Goal: Complete application form

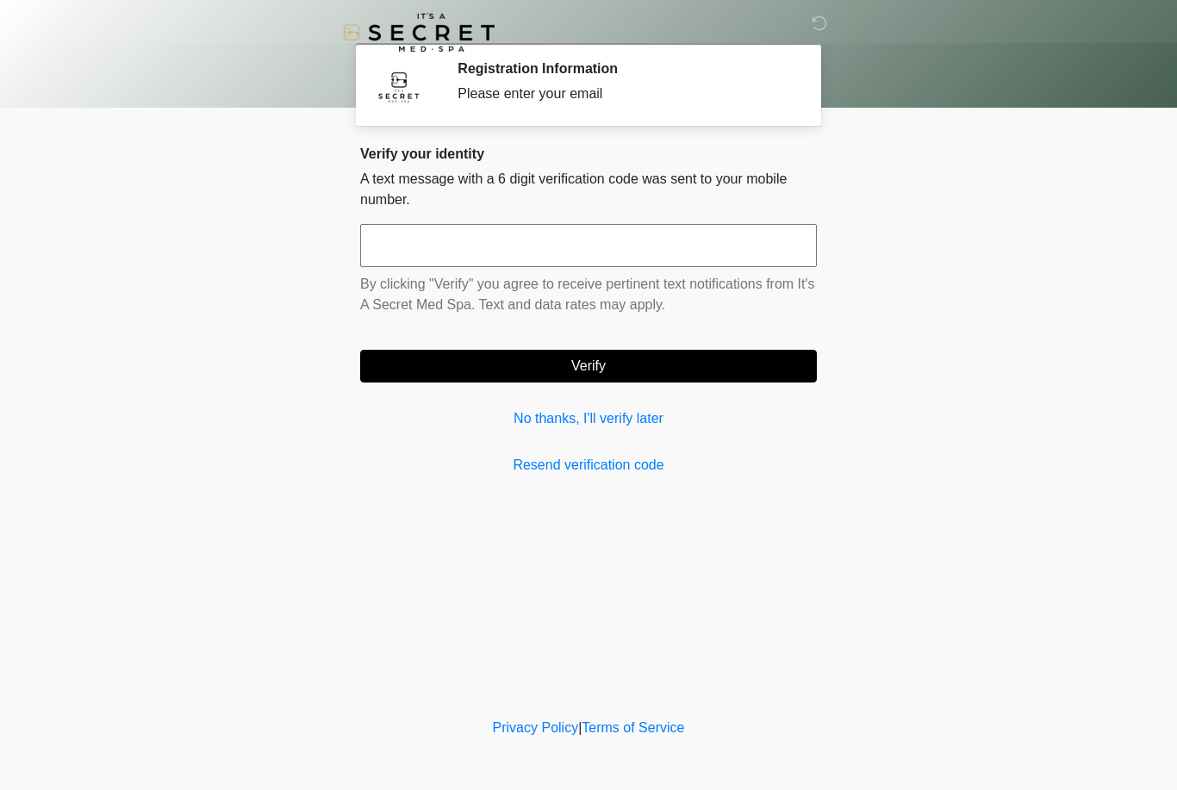
click at [592, 233] on input "text" at bounding box center [588, 245] width 457 height 43
type input "******"
click at [1043, 279] on body "‎ ‎ Registration Information Please enter your email Please connect to Wi-Fi no…" at bounding box center [588, 395] width 1177 height 790
click at [632, 365] on button "Verify" at bounding box center [588, 366] width 457 height 33
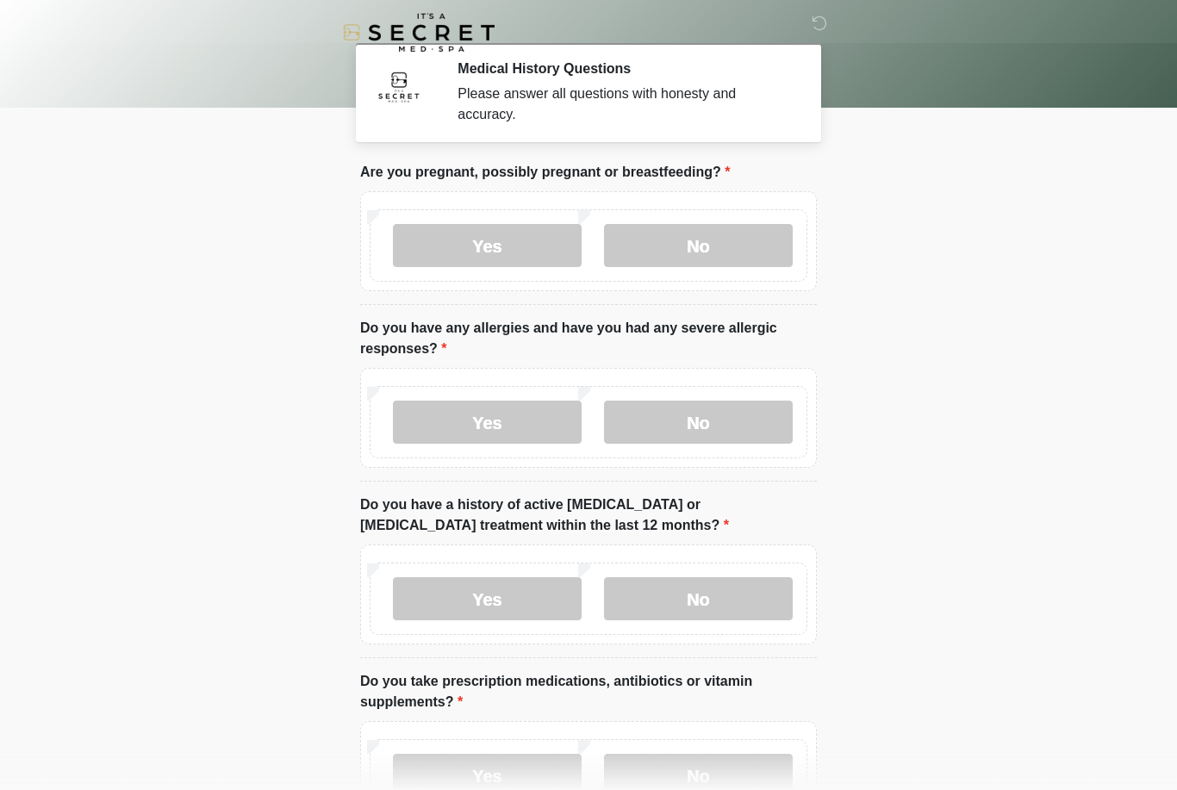
click at [734, 256] on label "No" at bounding box center [698, 245] width 189 height 43
click at [724, 426] on label "No" at bounding box center [698, 422] width 189 height 43
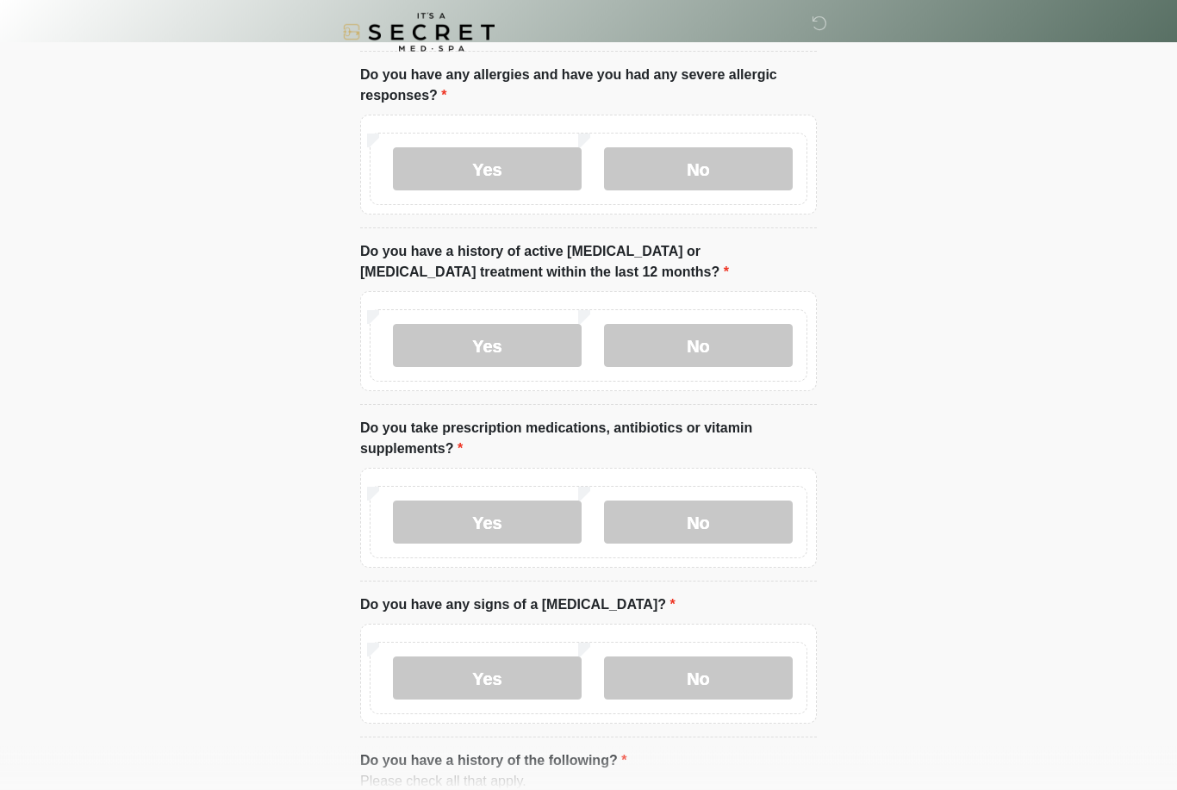
scroll to position [252, 0]
click at [777, 341] on label "No" at bounding box center [698, 346] width 189 height 43
click at [757, 517] on label "No" at bounding box center [698, 522] width 189 height 43
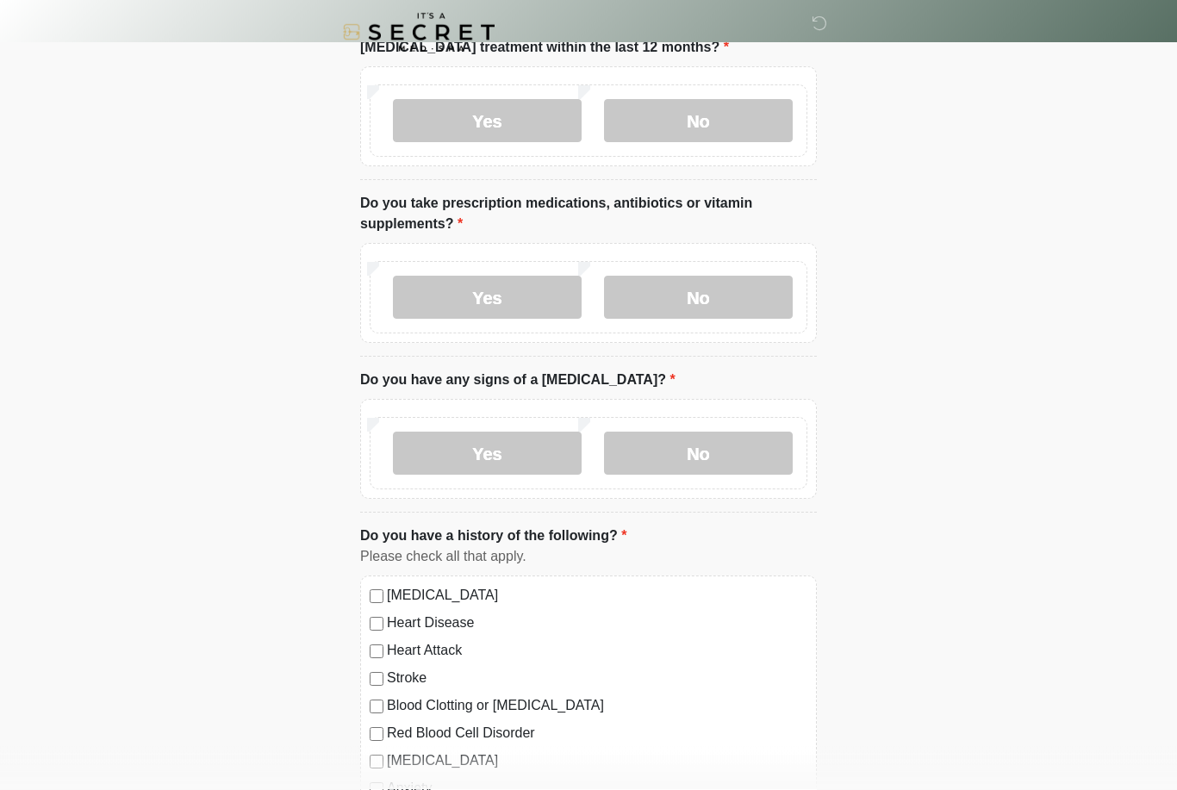
scroll to position [482, 0]
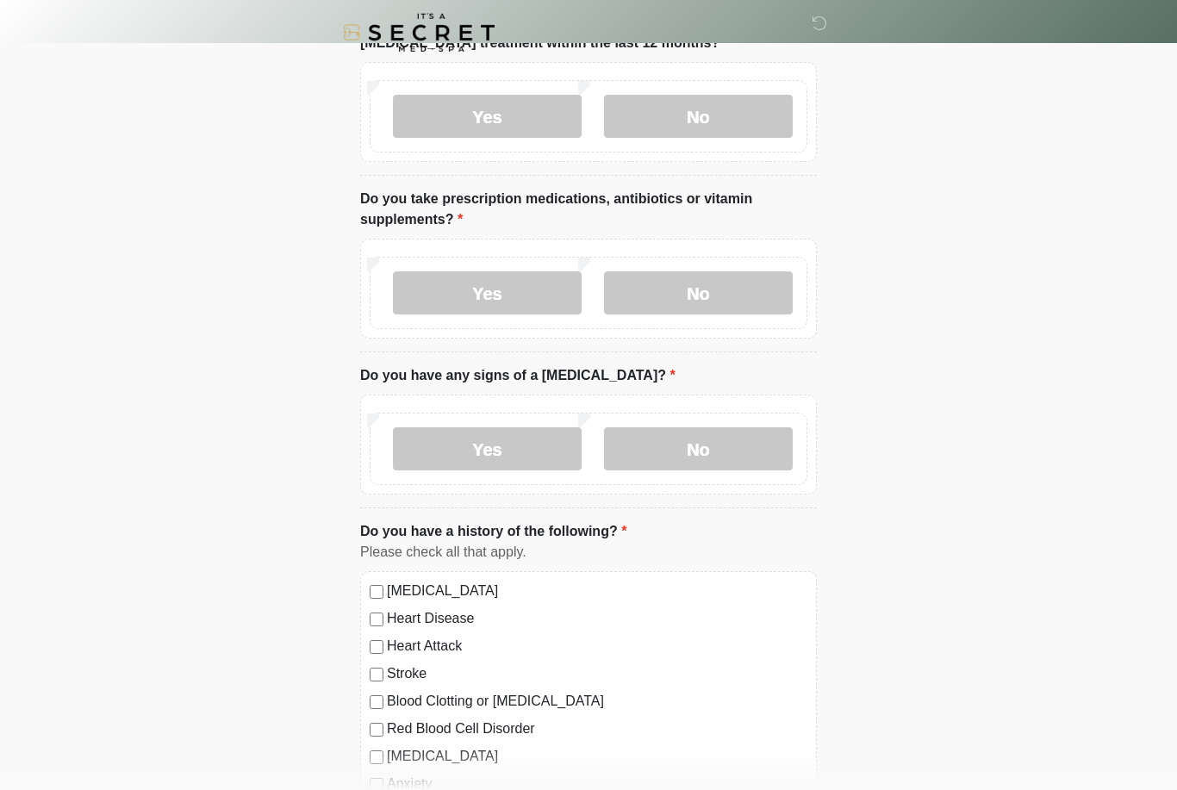
click at [743, 441] on label "No" at bounding box center [698, 448] width 189 height 43
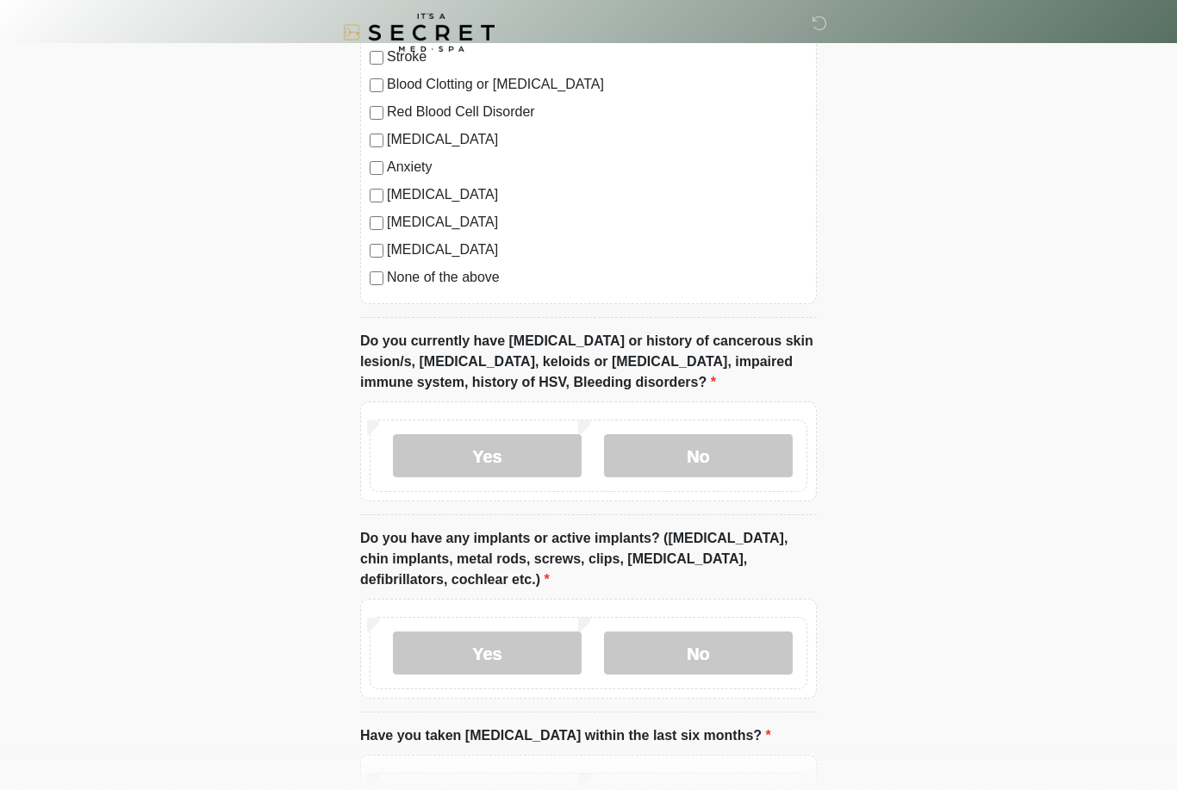
scroll to position [1103, 0]
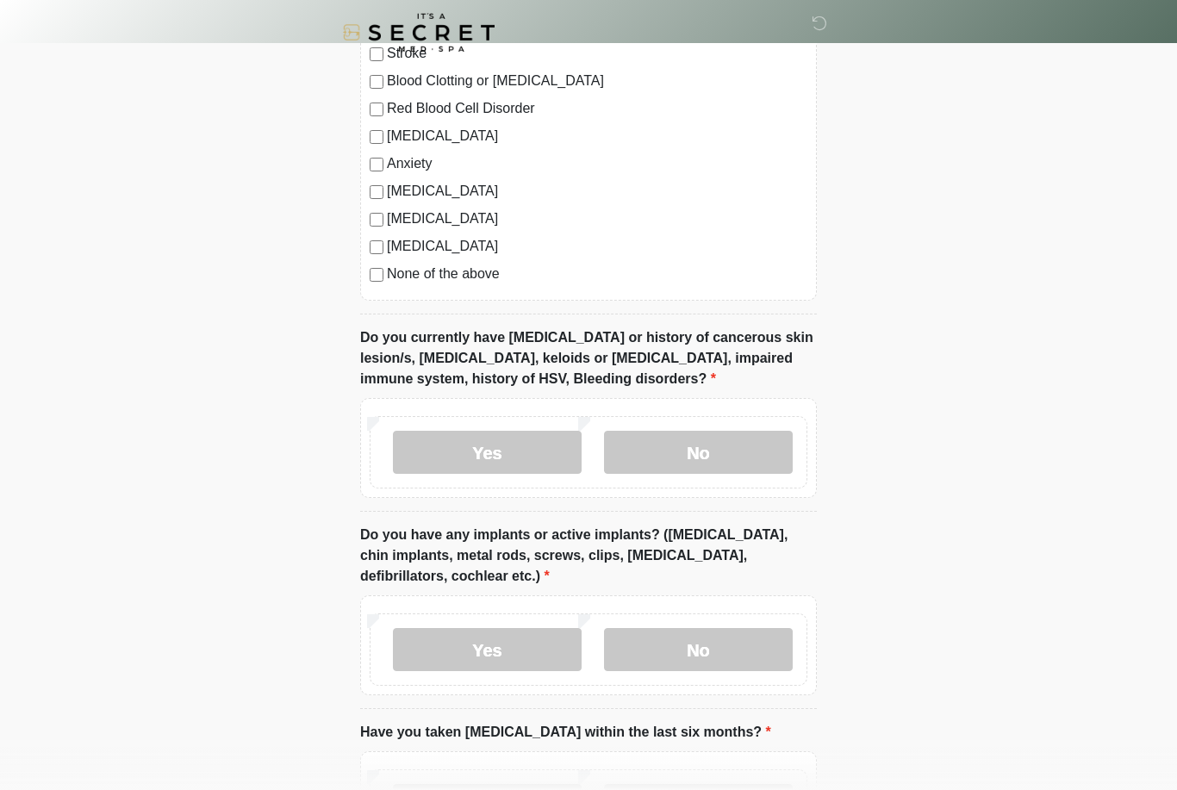
click at [731, 469] on label "No" at bounding box center [698, 452] width 189 height 43
click at [736, 645] on label "No" at bounding box center [698, 649] width 189 height 43
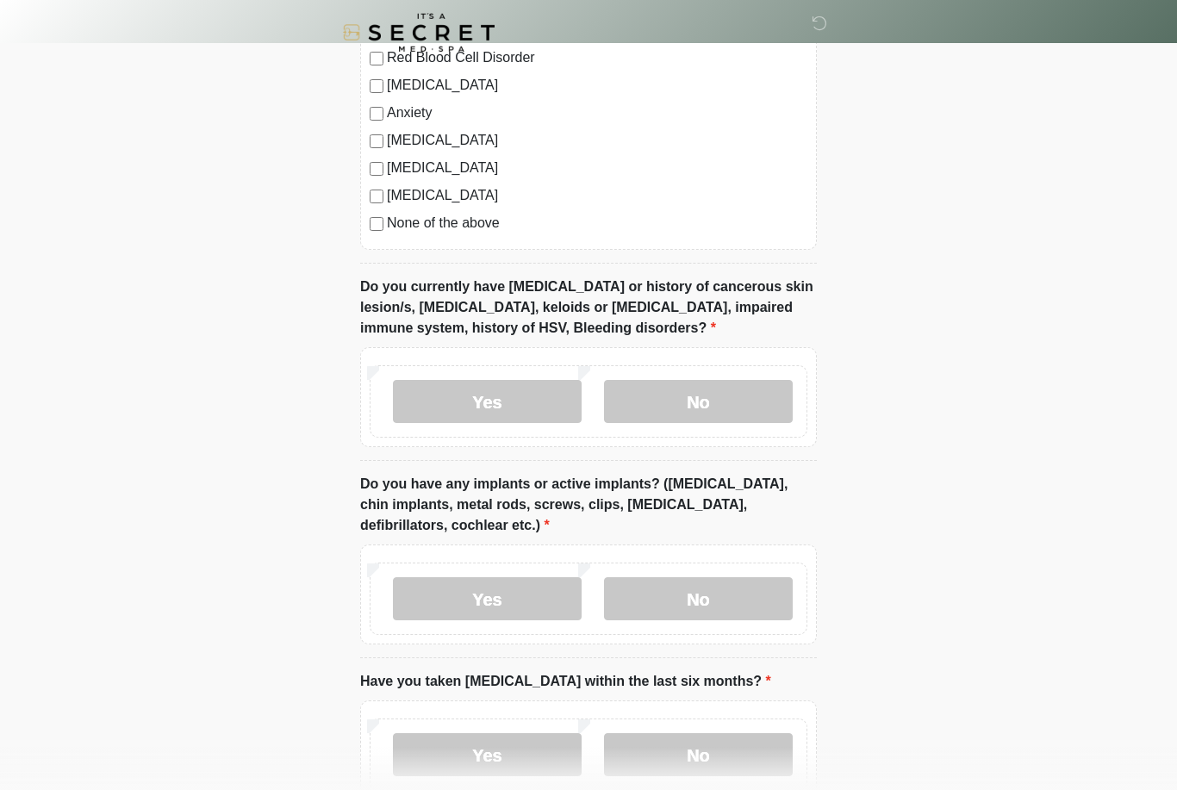
scroll to position [1259, 0]
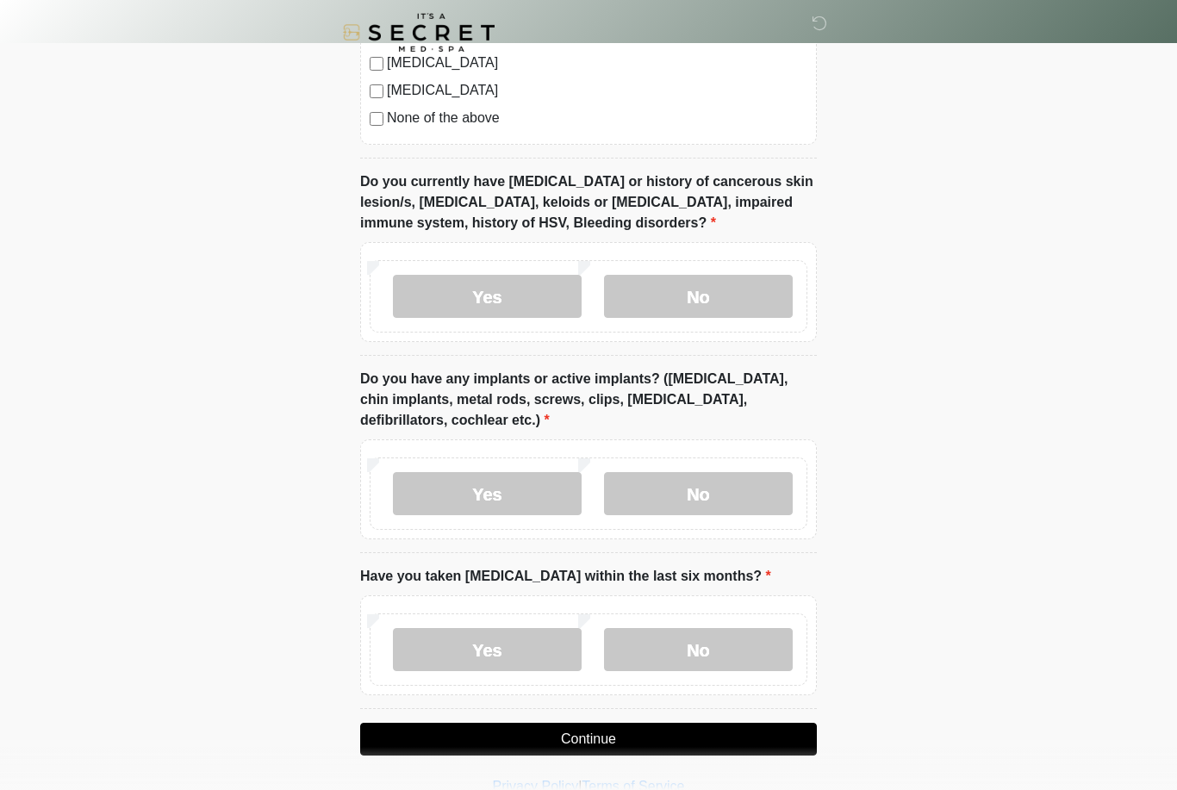
click at [742, 646] on label "No" at bounding box center [698, 649] width 189 height 43
click at [640, 734] on button "Continue" at bounding box center [588, 739] width 457 height 33
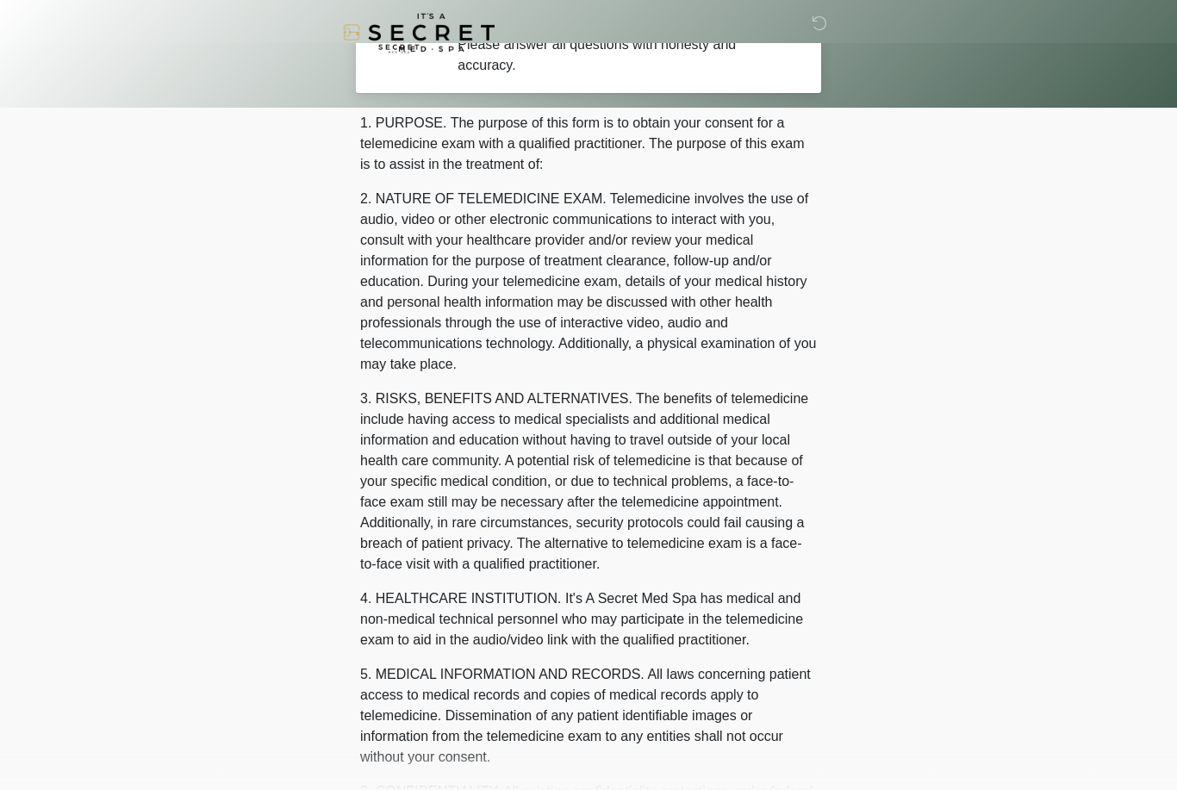
scroll to position [0, 0]
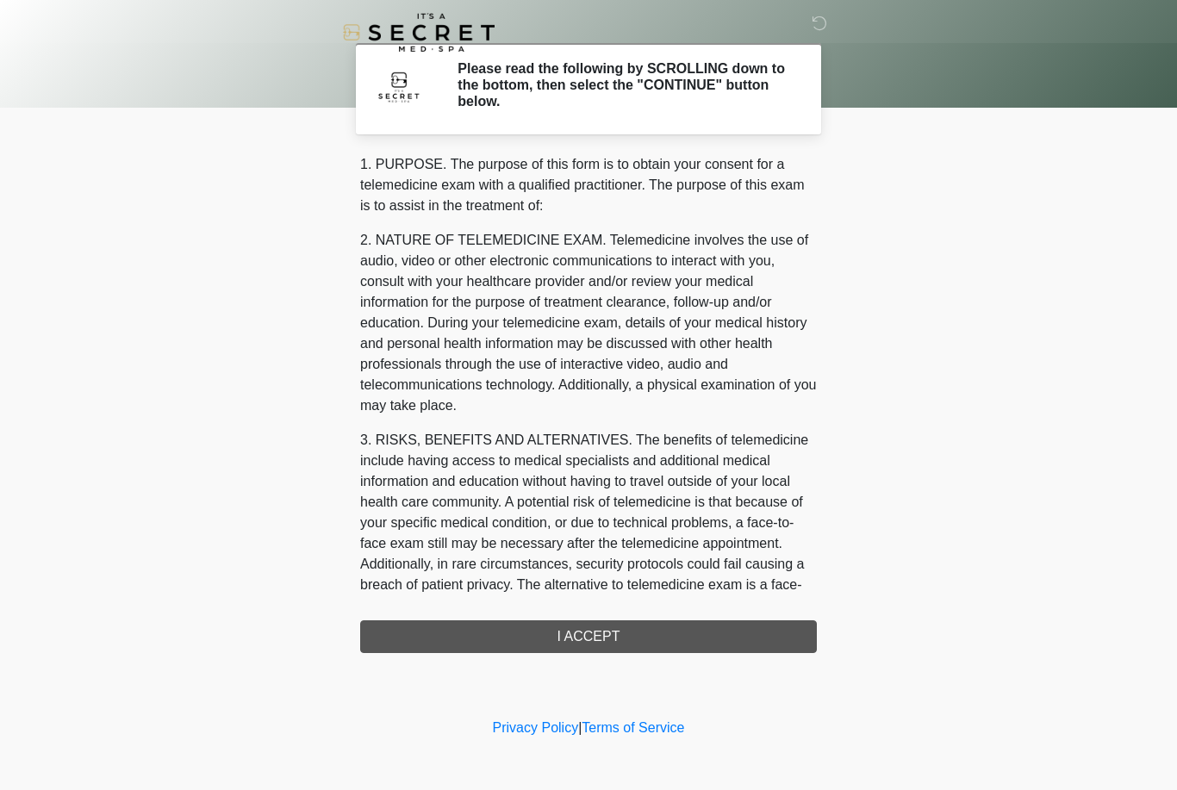
click at [692, 643] on div "1. PURPOSE. The purpose of this form is to obtain your consent for a telemedici…" at bounding box center [588, 403] width 457 height 499
click at [625, 631] on div "1. PURPOSE. The purpose of this form is to obtain your consent for a telemedici…" at bounding box center [588, 403] width 457 height 499
click at [578, 631] on div "1. PURPOSE. The purpose of this form is to obtain your consent for a telemedici…" at bounding box center [588, 403] width 457 height 499
click at [563, 628] on div "1. PURPOSE. The purpose of this form is to obtain your consent for a telemedici…" at bounding box center [588, 403] width 457 height 499
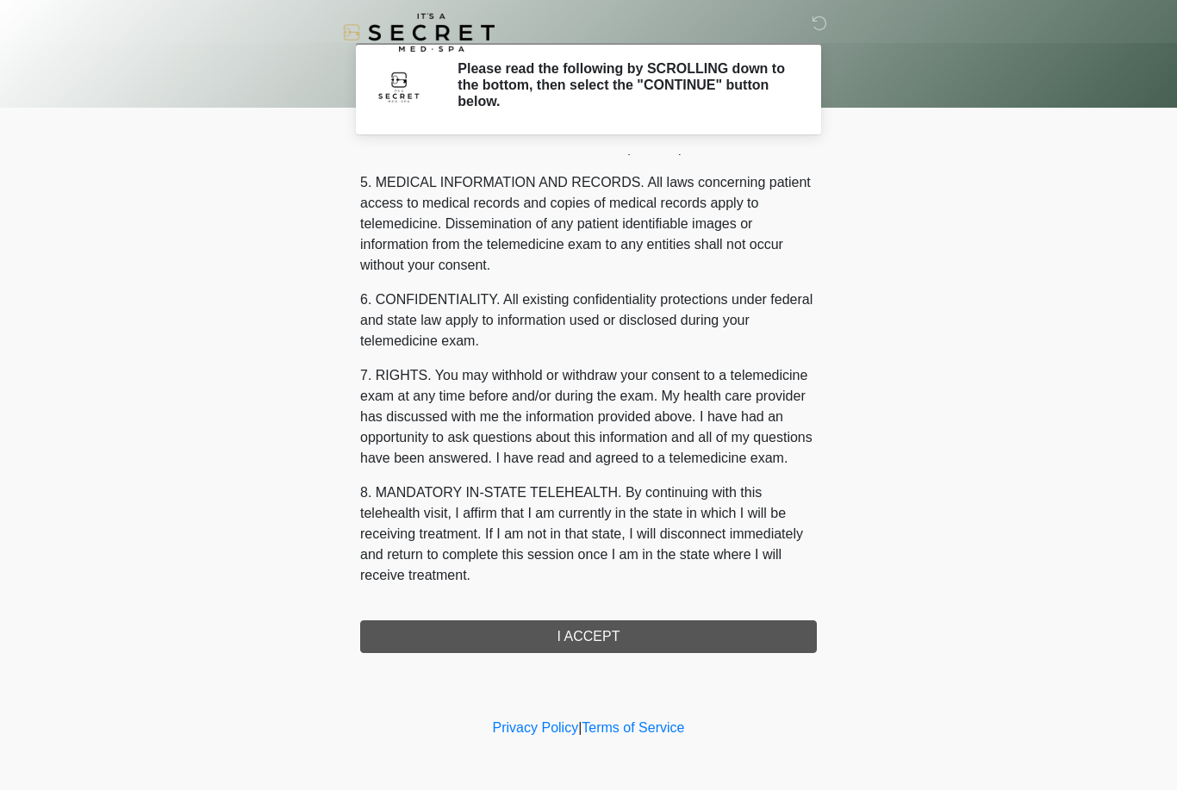
click at [607, 639] on div "1. PURPOSE. The purpose of this form is to obtain your consent for a telemedici…" at bounding box center [588, 403] width 457 height 499
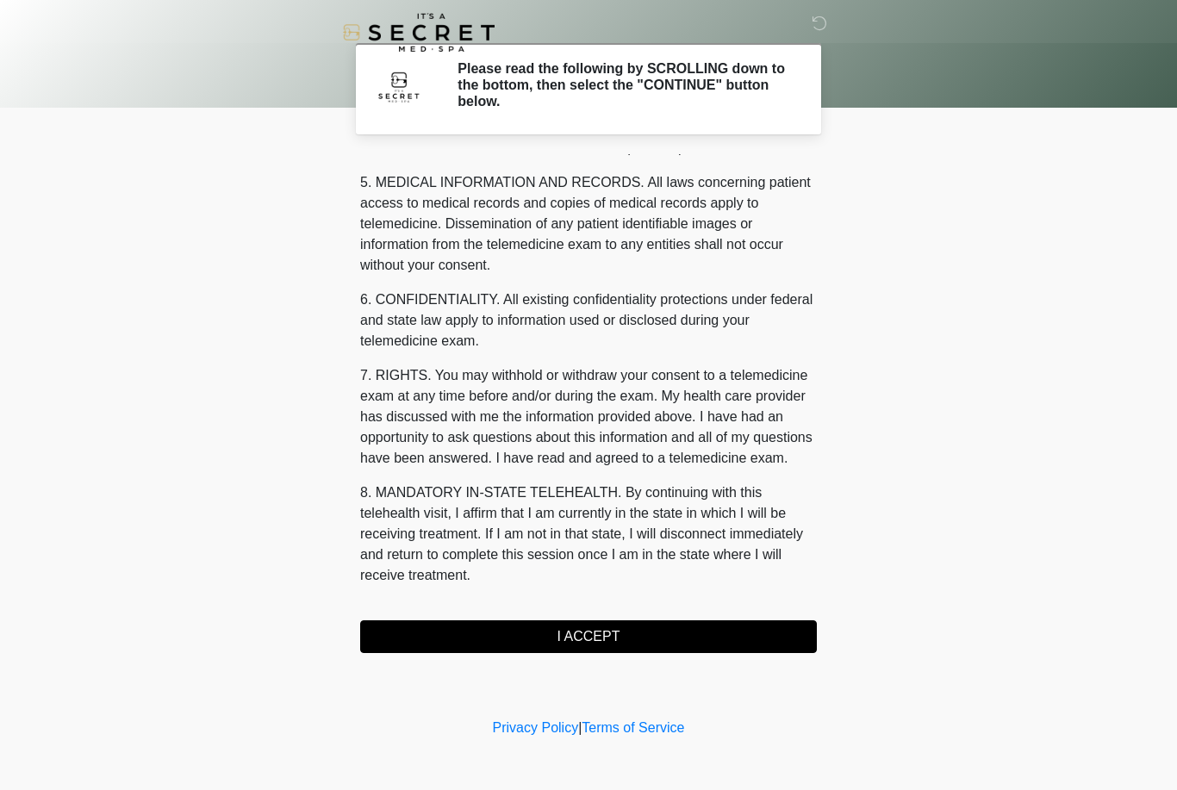
click at [565, 626] on button "I ACCEPT" at bounding box center [588, 636] width 457 height 33
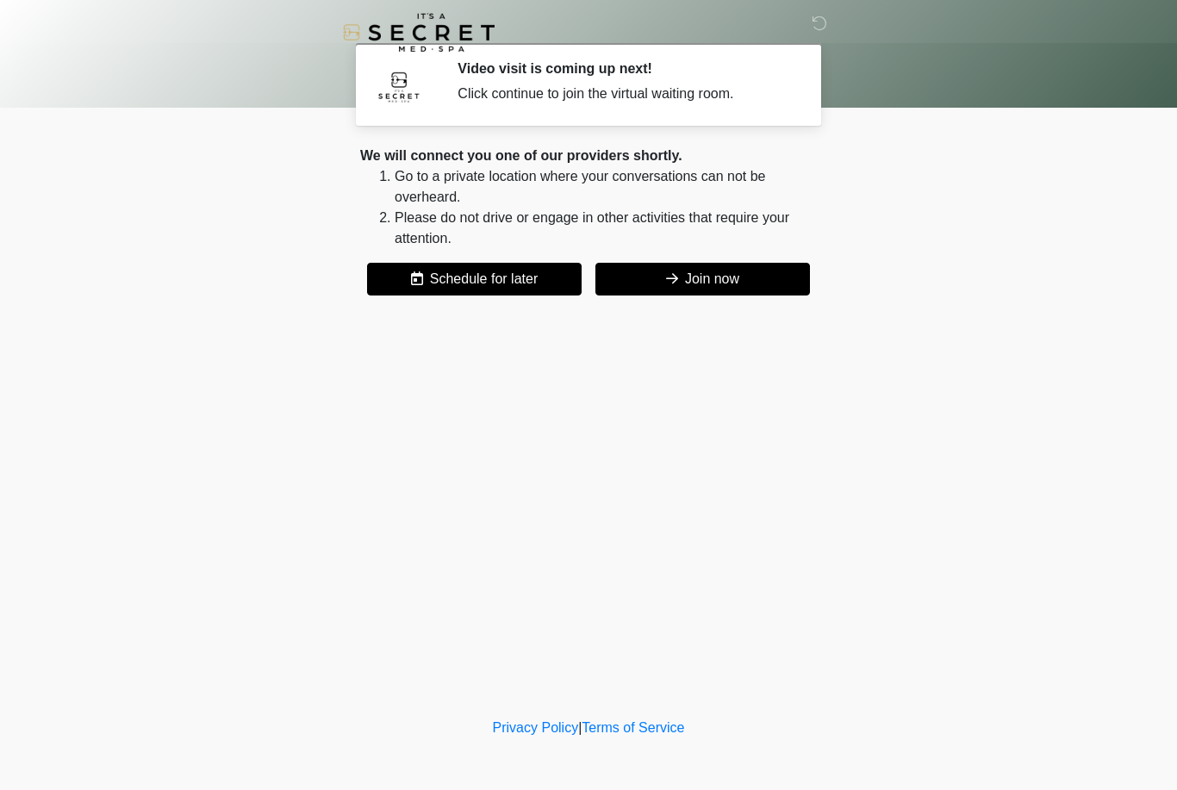
click at [742, 283] on button "Join now" at bounding box center [702, 279] width 214 height 33
